Goal: Information Seeking & Learning: Understand process/instructions

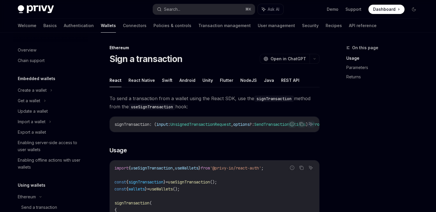
scroll to position [95, 0]
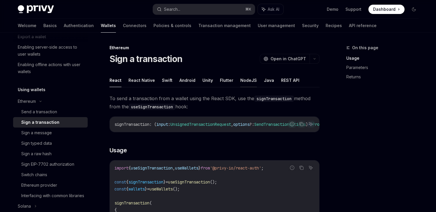
click at [247, 80] on button "NodeJS" at bounding box center [248, 80] width 17 height 14
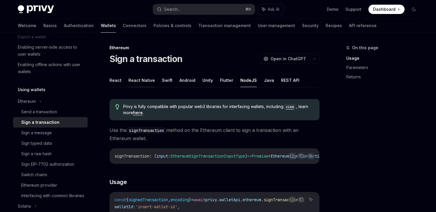
click at [136, 80] on button "React Native" at bounding box center [141, 80] width 26 height 14
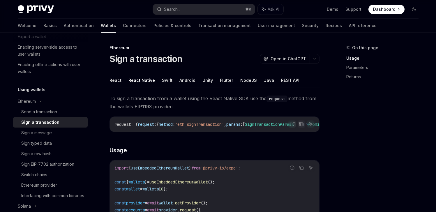
click at [247, 79] on button "NodeJS" at bounding box center [248, 80] width 17 height 14
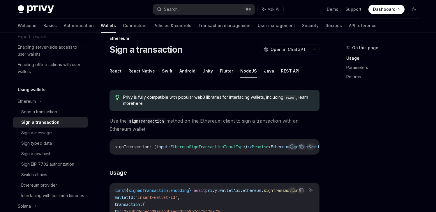
scroll to position [64, 0]
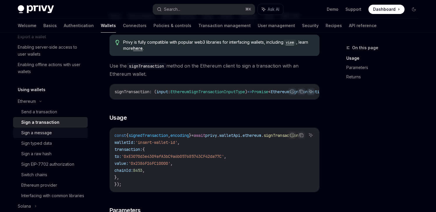
click at [48, 133] on div "Sign a message" at bounding box center [36, 132] width 31 height 7
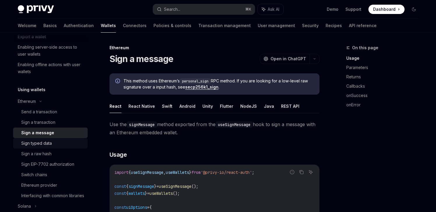
click at [40, 142] on div "Sign typed data" at bounding box center [36, 143] width 31 height 7
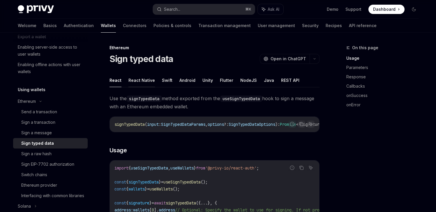
click at [143, 84] on button "React Native" at bounding box center [141, 80] width 26 height 14
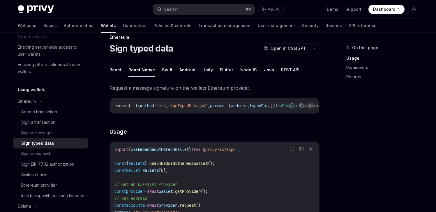
scroll to position [26, 0]
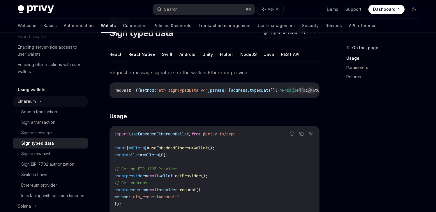
click at [40, 102] on icon at bounding box center [40, 101] width 7 height 2
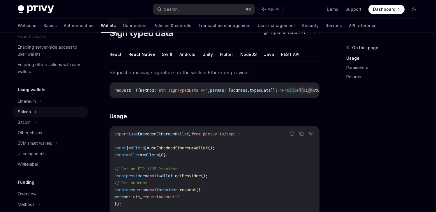
click at [34, 111] on div "Solana" at bounding box center [50, 112] width 75 height 10
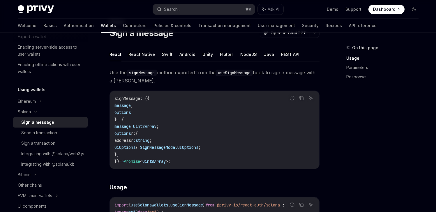
click at [49, 121] on div "Sign a message" at bounding box center [37, 122] width 33 height 7
click at [41, 157] on div "Integrating with @solana/web3.js" at bounding box center [52, 153] width 63 height 7
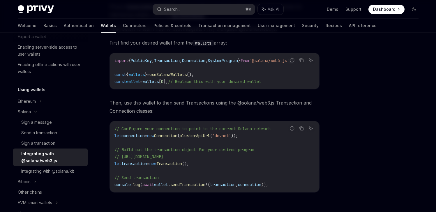
scroll to position [92, 0]
click at [41, 124] on div "Sign a message" at bounding box center [36, 122] width 31 height 7
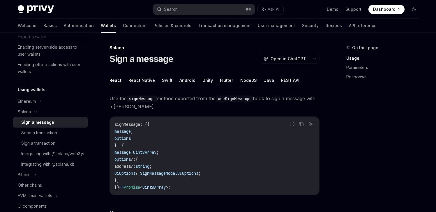
click at [140, 79] on button "React Native" at bounding box center [141, 80] width 26 height 14
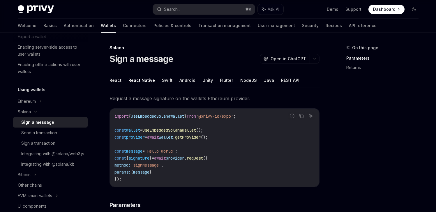
click at [117, 80] on button "React" at bounding box center [115, 80] width 12 height 14
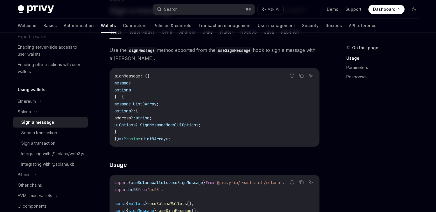
scroll to position [38, 0]
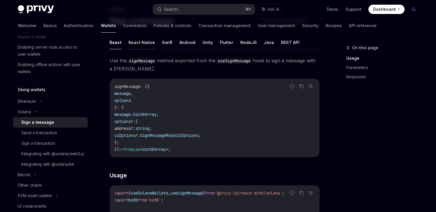
click at [142, 43] on button "React Native" at bounding box center [141, 43] width 26 height 14
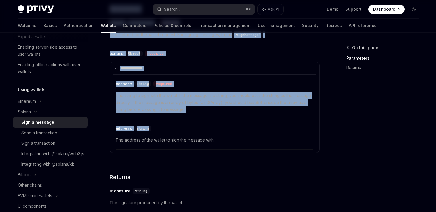
scroll to position [197, 0]
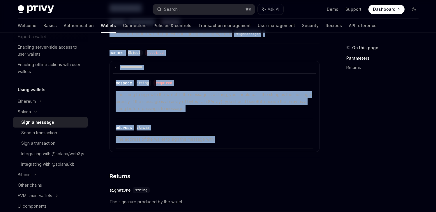
drag, startPoint x: 107, startPoint y: 47, endPoint x: 247, endPoint y: 145, distance: 170.1
click at [247, 145] on div "**********" at bounding box center [159, 73] width 321 height 453
copy div "**********"
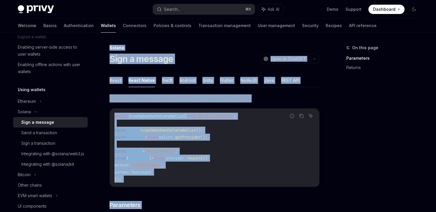
scroll to position [0, 0]
click at [236, 62] on div "Sign a message OpenAI Open in ChatGPT" at bounding box center [214, 59] width 210 height 10
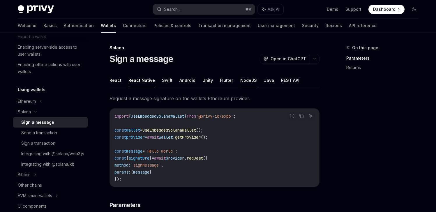
click at [243, 80] on button "NodeJS" at bounding box center [248, 80] width 17 height 14
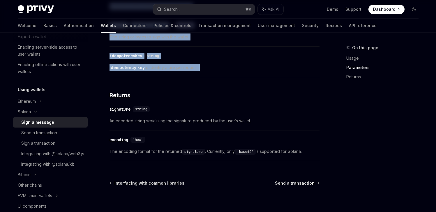
scroll to position [240, 0]
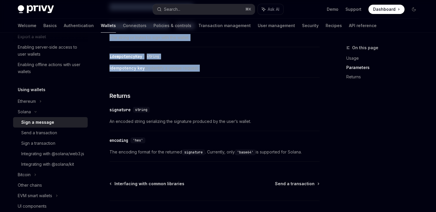
drag, startPoint x: 109, startPoint y: 79, endPoint x: 317, endPoint y: 152, distance: 219.7
click at [317, 152] on div "Use the signMessage method on the ethereum client to sign a message with an [PE…" at bounding box center [214, 9] width 210 height 311
copy div "Use the signMessage method on the ethereum client to sign a message with an [PE…"
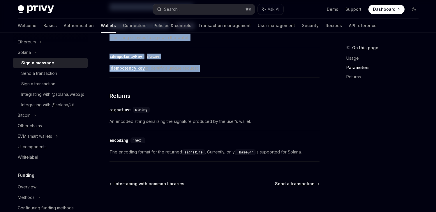
scroll to position [169, 0]
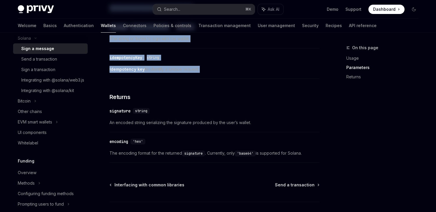
click at [227, 97] on div "Use the signMessage method on the ethereum client to sign a message with an [PE…" at bounding box center [214, 10] width 210 height 311
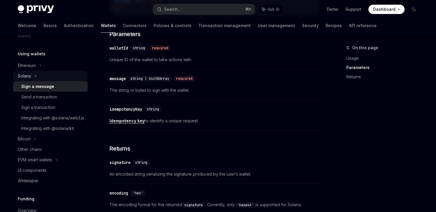
scroll to position [130, 0]
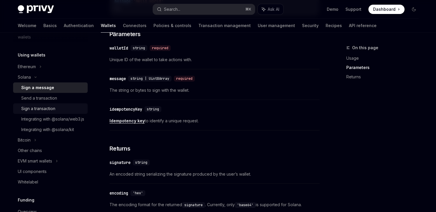
click at [48, 110] on div "Sign a transaction" at bounding box center [38, 108] width 34 height 7
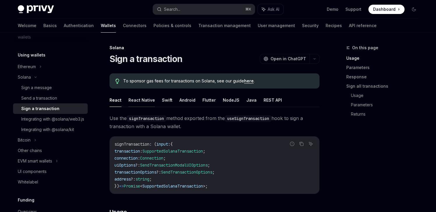
click at [145, 100] on button "React Native" at bounding box center [141, 100] width 26 height 14
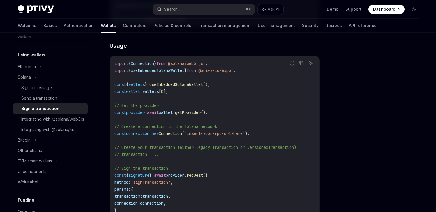
scroll to position [166, 0]
click at [36, 89] on div "Sign a message" at bounding box center [36, 87] width 31 height 7
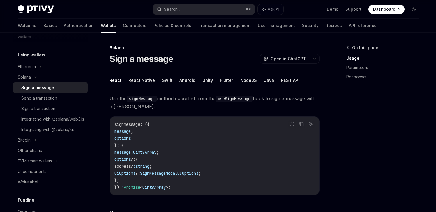
click at [139, 82] on button "React Native" at bounding box center [141, 80] width 26 height 14
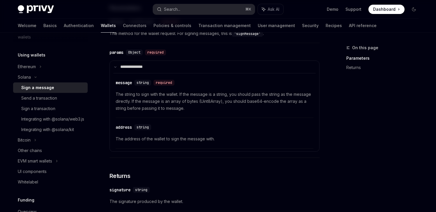
scroll to position [229, 0]
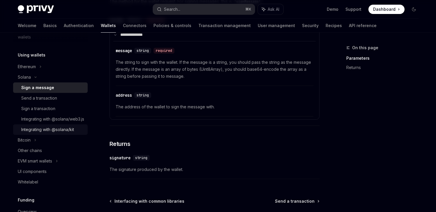
click at [44, 133] on div "Integrating with @solana/kit" at bounding box center [47, 129] width 53 height 7
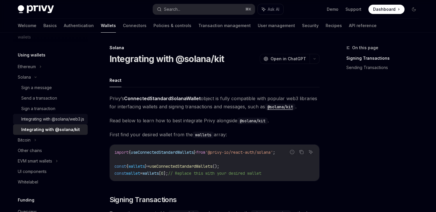
click at [47, 123] on div "Integrating with @solana/web3.js" at bounding box center [52, 119] width 63 height 7
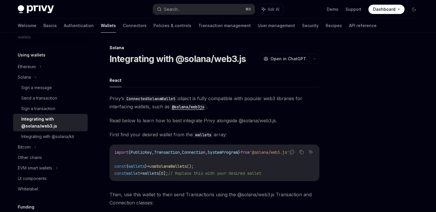
click at [54, 124] on div "Integrating with @solana/web3.js" at bounding box center [52, 123] width 63 height 14
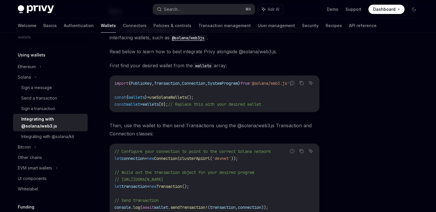
scroll to position [114, 0]
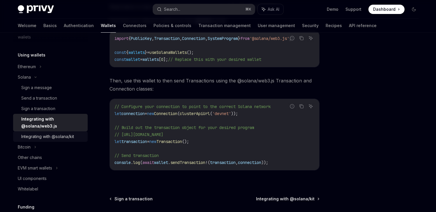
click at [61, 138] on div "Integrating with @solana/kit" at bounding box center [47, 136] width 53 height 7
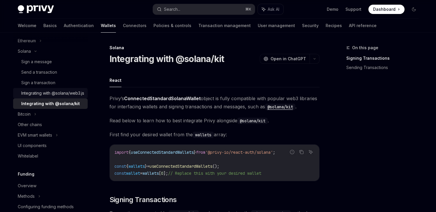
scroll to position [155, 0]
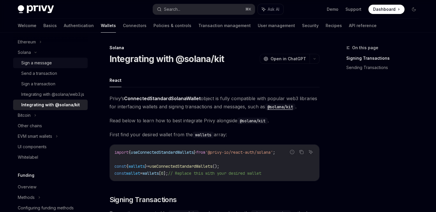
click at [45, 61] on div "Sign a message" at bounding box center [36, 62] width 31 height 7
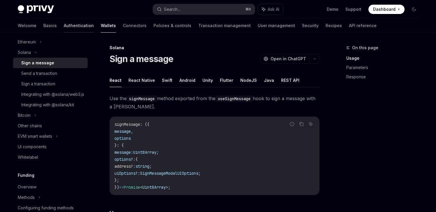
click at [64, 28] on link "Authentication" at bounding box center [79, 26] width 30 height 14
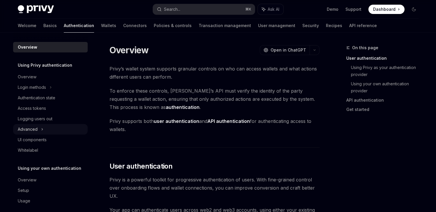
click at [43, 130] on div "Advanced" at bounding box center [50, 129] width 75 height 10
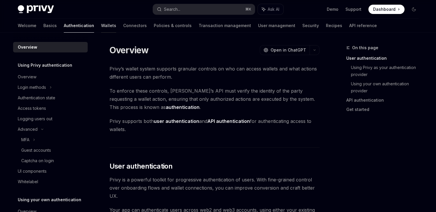
click at [101, 26] on link "Wallets" at bounding box center [108, 26] width 15 height 14
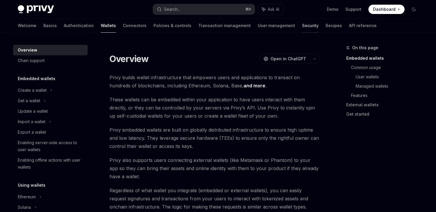
click at [302, 24] on link "Security" at bounding box center [310, 26] width 17 height 14
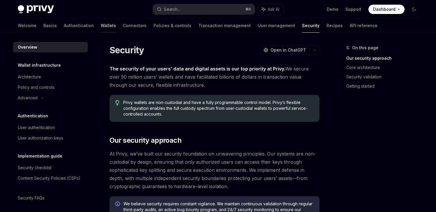
click at [101, 26] on link "Wallets" at bounding box center [108, 26] width 15 height 14
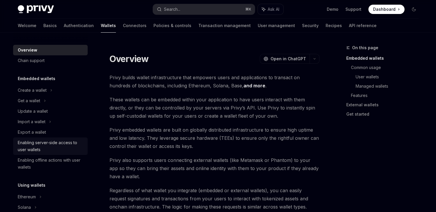
click at [52, 142] on div "Enabling server-side access to user wallets" at bounding box center [51, 146] width 66 height 14
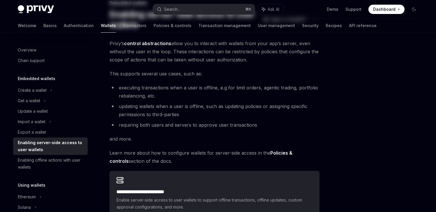
scroll to position [124, 0]
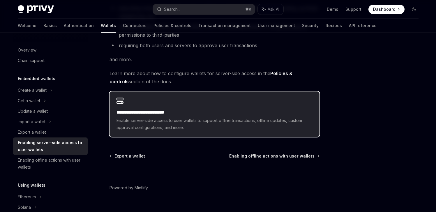
click at [236, 113] on h2 "**********" at bounding box center [214, 112] width 196 height 7
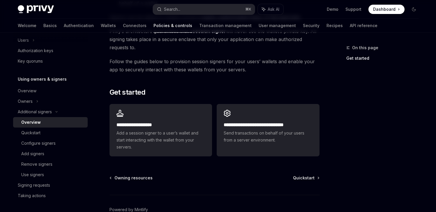
scroll to position [143, 0]
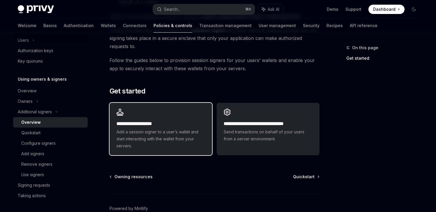
click at [178, 126] on h2 "**********" at bounding box center [160, 123] width 88 height 7
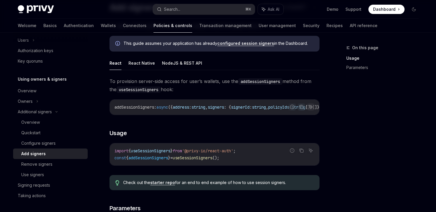
scroll to position [51, 0]
click at [136, 64] on button "React Native" at bounding box center [141, 63] width 26 height 14
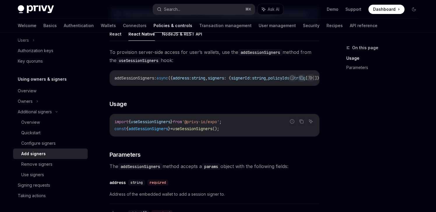
scroll to position [39, 0]
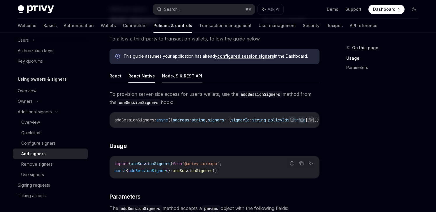
click at [173, 76] on button "NodeJS & REST API" at bounding box center [182, 76] width 40 height 14
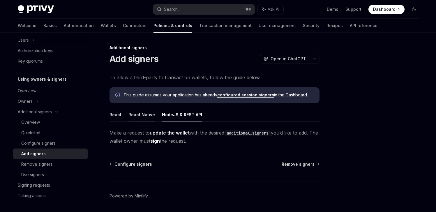
click at [142, 113] on button "React Native" at bounding box center [141, 115] width 26 height 14
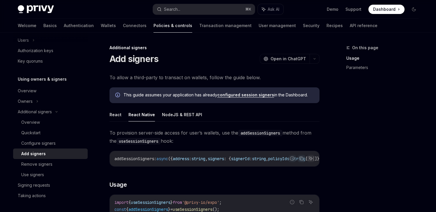
click at [250, 96] on link "configured session signers" at bounding box center [245, 94] width 57 height 5
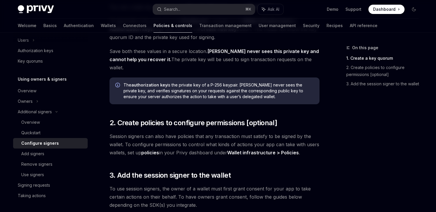
scroll to position [212, 0]
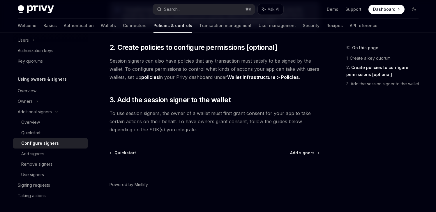
click at [307, 150] on div "Quickstart Add signers Powered by [PERSON_NAME]" at bounding box center [214, 185] width 210 height 70
click at [308, 150] on span "Add signers" at bounding box center [302, 153] width 24 height 6
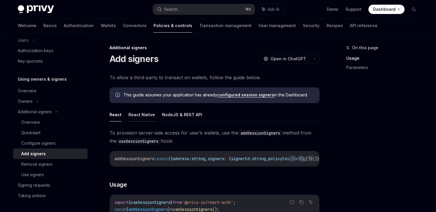
click at [141, 116] on button "React Native" at bounding box center [141, 115] width 26 height 14
click at [43, 121] on div "Overview" at bounding box center [52, 122] width 63 height 7
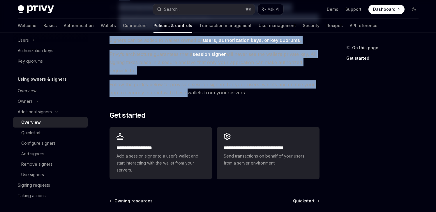
scroll to position [130, 0]
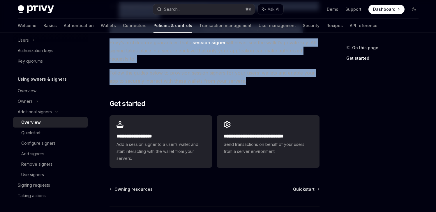
drag, startPoint x: 109, startPoint y: 59, endPoint x: 267, endPoint y: 81, distance: 159.1
click at [267, 81] on div "**********" at bounding box center [159, 85] width 321 height 343
copy div "Overview OpenAI Open in ChatGPT OpenAI Open in ChatGPT Privy enables your app t…"
click at [45, 132] on div "Quickstart" at bounding box center [52, 132] width 63 height 7
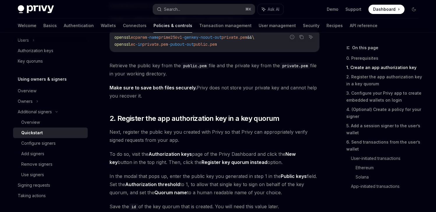
scroll to position [348, 0]
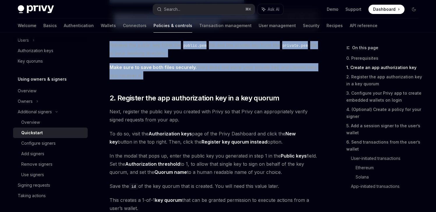
drag, startPoint x: 110, startPoint y: 58, endPoint x: 244, endPoint y: 88, distance: 137.9
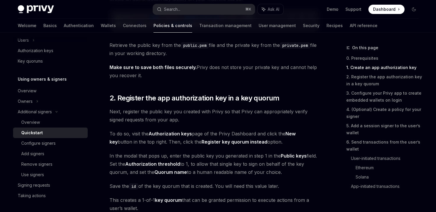
click at [53, 144] on div "Configure signers" at bounding box center [38, 143] width 34 height 7
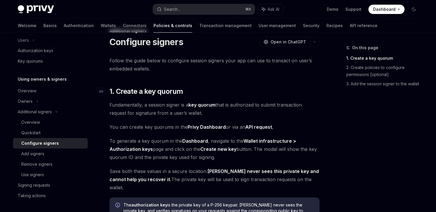
scroll to position [118, 0]
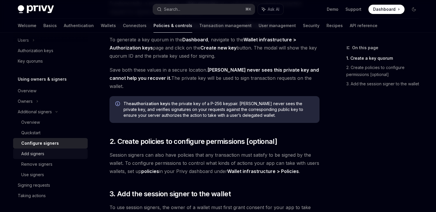
click at [44, 153] on div "Add signers" at bounding box center [32, 153] width 23 height 7
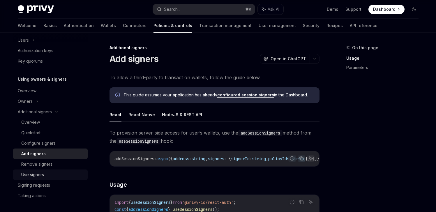
click at [44, 172] on div "Use signers" at bounding box center [32, 174] width 23 height 7
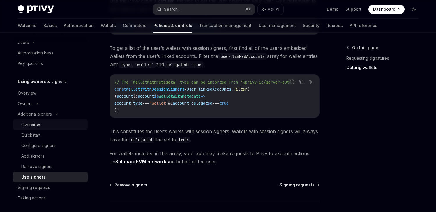
scroll to position [136, 0]
click at [36, 105] on icon at bounding box center [37, 103] width 2 height 7
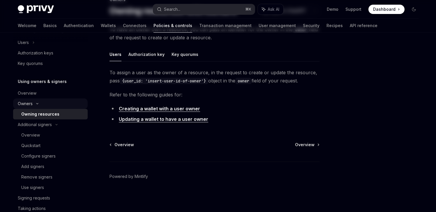
scroll to position [146, 0]
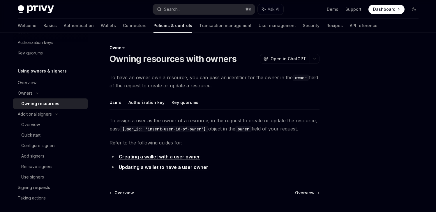
click at [150, 157] on link "Creating a wallet with a user owner" at bounding box center [159, 157] width 81 height 6
type textarea "*"
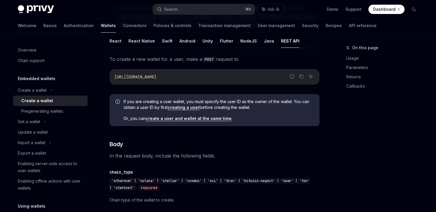
scroll to position [114, 0]
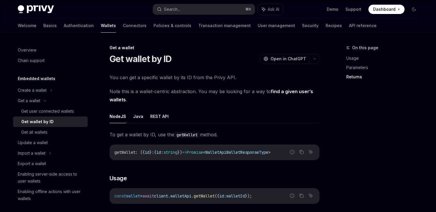
scroll to position [267, 0]
